Goal: Book appointment/travel/reservation

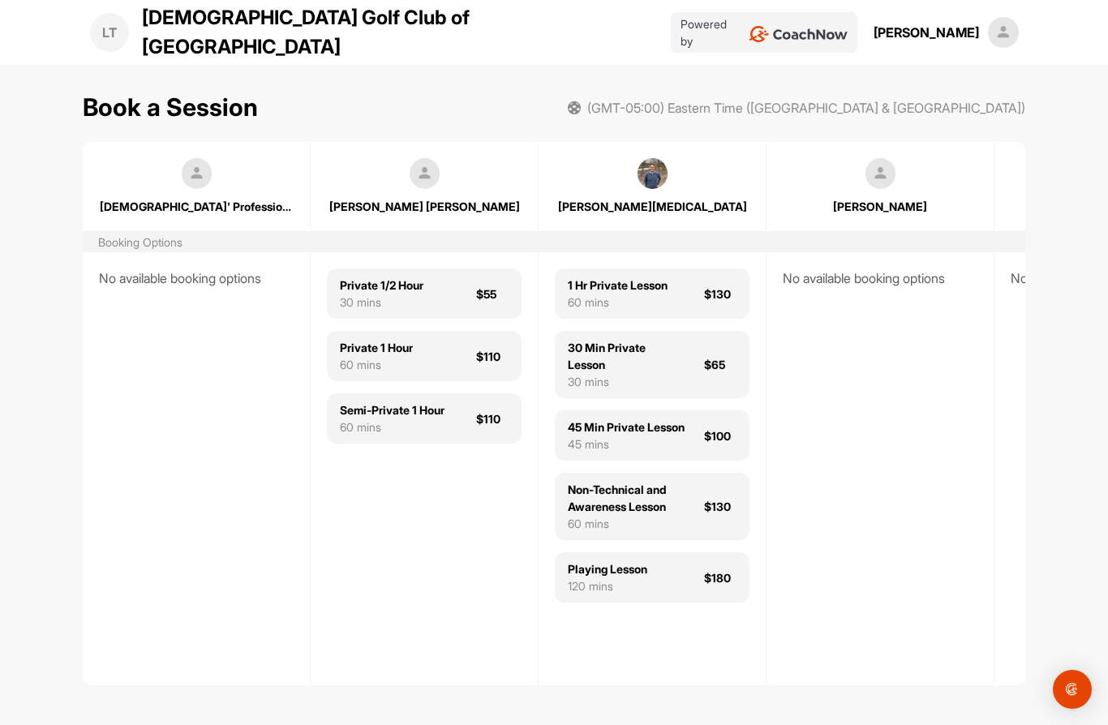
click at [598, 578] on div "Playing Lesson" at bounding box center [607, 568] width 79 height 17
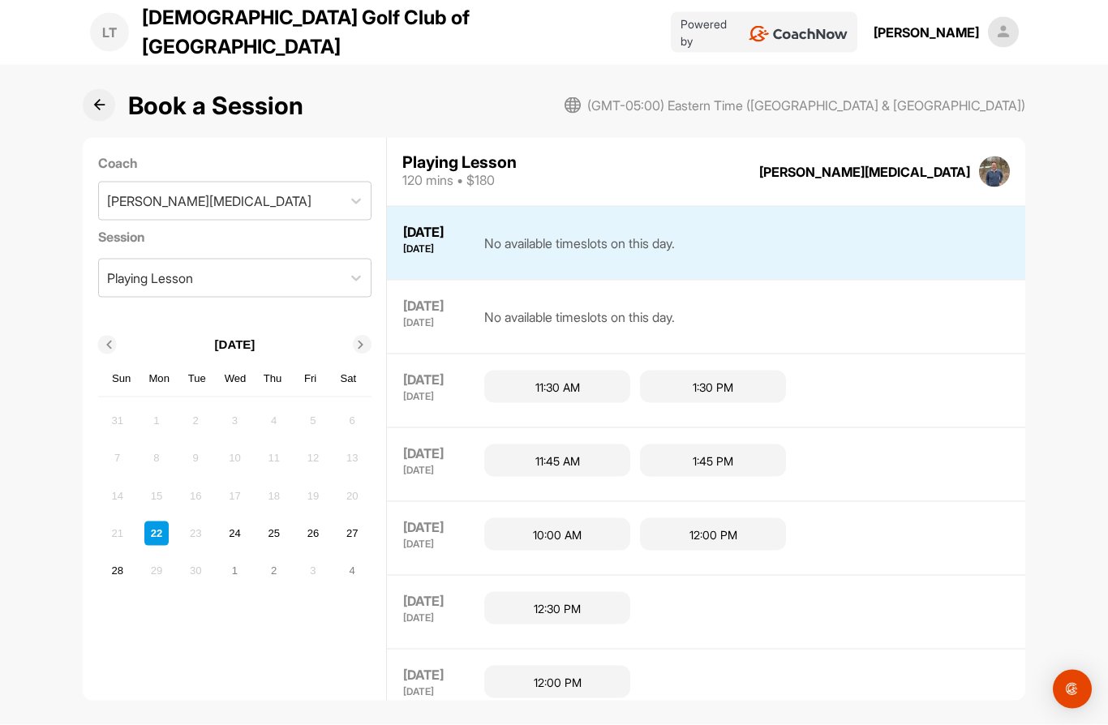
click at [692, 518] on div "12:00 PM" at bounding box center [713, 534] width 146 height 32
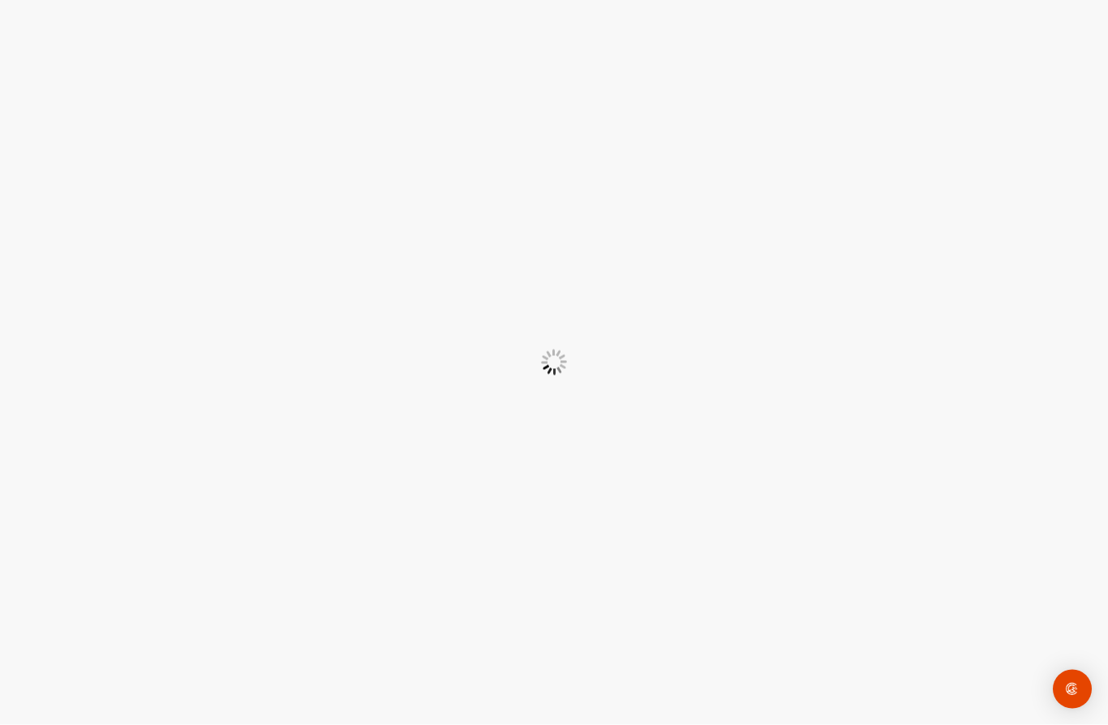
scroll to position [71, 0]
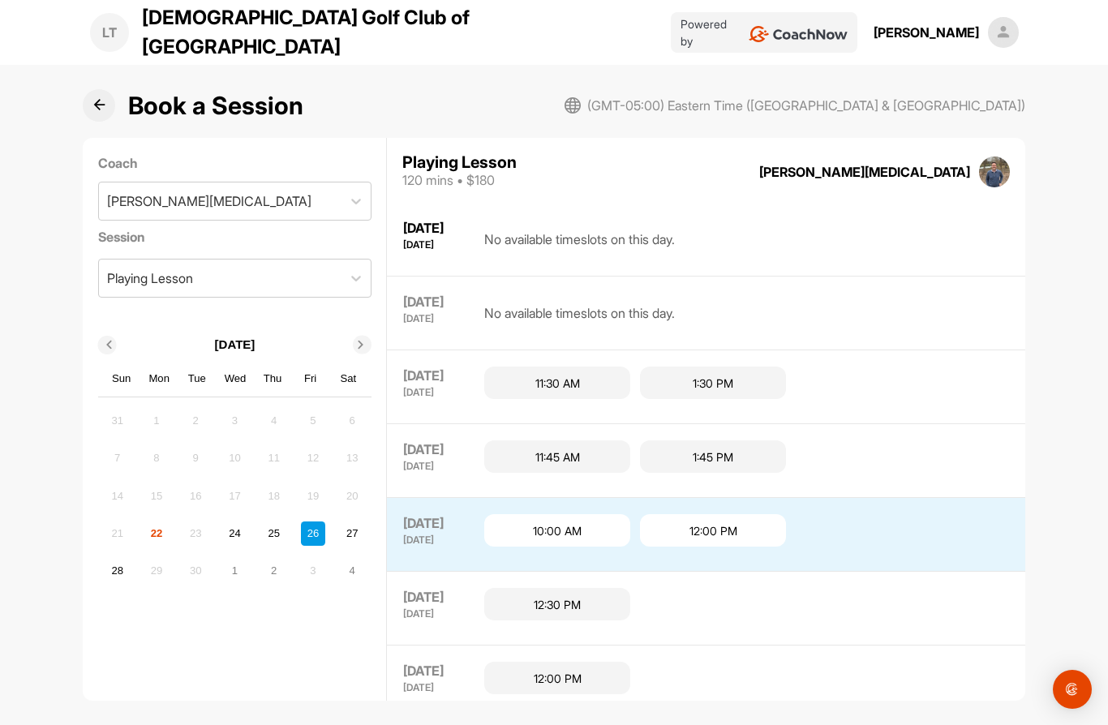
scroll to position [5, 0]
